Goal: Information Seeking & Learning: Learn about a topic

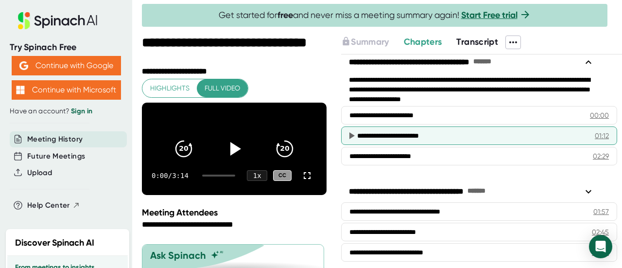
scroll to position [15, 0]
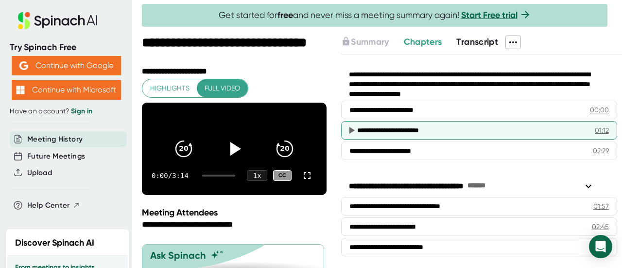
click at [440, 129] on div "**********" at bounding box center [464, 130] width 215 height 10
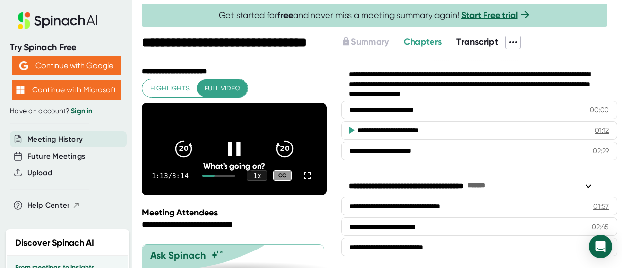
click at [232, 154] on icon at bounding box center [234, 148] width 24 height 24
click at [350, 125] on icon at bounding box center [351, 130] width 12 height 12
drag, startPoint x: 312, startPoint y: 149, endPoint x: 318, endPoint y: 147, distance: 6.0
click at [312, 149] on video at bounding box center [234, 148] width 185 height 92
click at [588, 184] on icon at bounding box center [588, 186] width 12 height 12
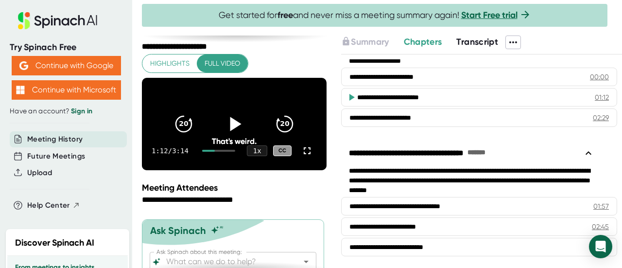
scroll to position [0, 0]
